Goal: Task Accomplishment & Management: Manage account settings

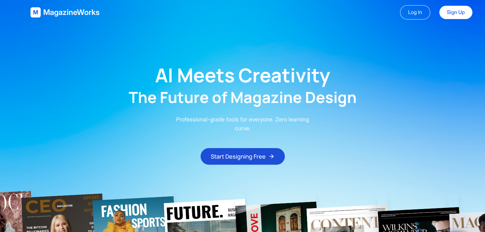
click at [367, 72] on main "AI Meets Creativity The Future of Magazine Design Professional-grade tools for …" at bounding box center [242, 95] width 485 height 140
click at [413, 12] on link "Log In" at bounding box center [415, 12] width 31 height 15
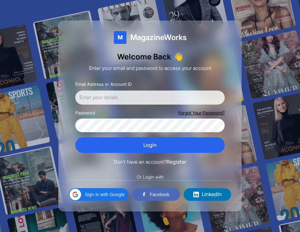
click at [132, 91] on input "Email Address or Account ID" at bounding box center [149, 98] width 149 height 14
